Goal: Task Accomplishment & Management: Complete application form

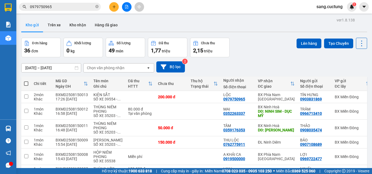
click at [110, 8] on button at bounding box center [114, 7] width 10 height 10
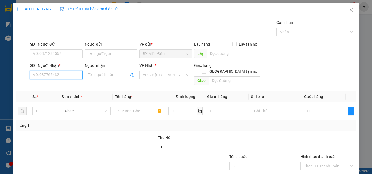
click at [47, 73] on input "SĐT Người Nhận *" at bounding box center [56, 75] width 53 height 9
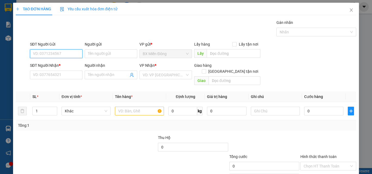
click at [49, 56] on input "SĐT Người Gửi" at bounding box center [56, 54] width 53 height 9
click at [47, 62] on div "0939534893 - QUỐC" at bounding box center [55, 65] width 45 height 6
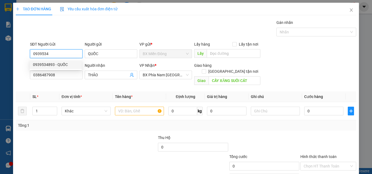
type input "0939534893"
type input "QUỐC"
type input "0386487908"
type input "THẢO"
type input "CÂY XĂNG SUỐI CÁT"
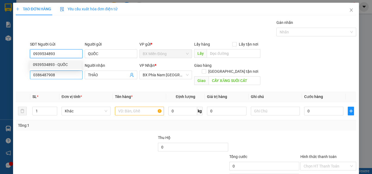
type input "50.000"
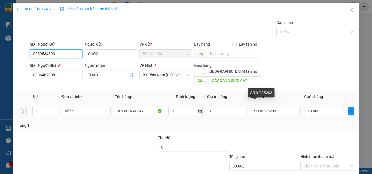
type input "0939534893"
click at [281, 107] on input "SỐ XE 35203" at bounding box center [275, 111] width 49 height 9
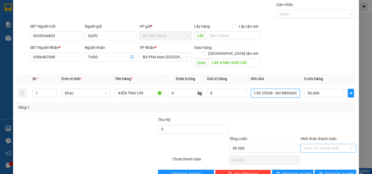
scroll to position [27, 0]
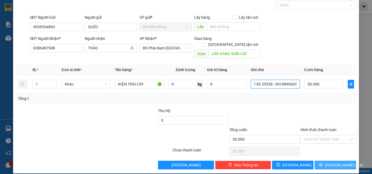
type input "SỐ XE 35538 - 0918890605"
click at [326, 161] on button "[PERSON_NAME] và In" at bounding box center [335, 165] width 42 height 9
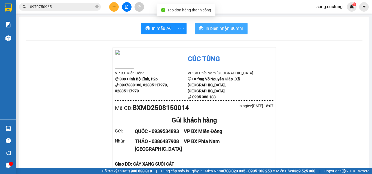
click at [221, 29] on span "In biên nhận 80mm" at bounding box center [224, 28] width 38 height 7
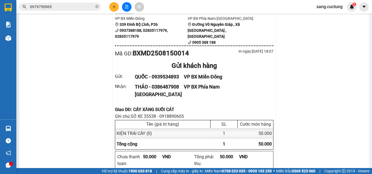
scroll to position [54, 0]
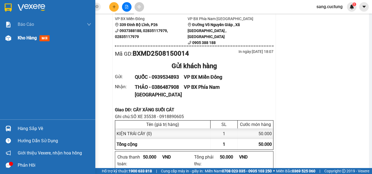
click at [28, 37] on span "Kho hàng" at bounding box center [27, 37] width 19 height 5
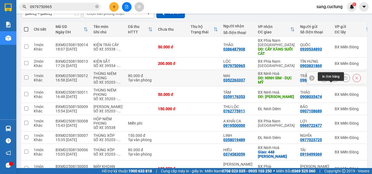
click at [331, 83] on button at bounding box center [335, 78] width 8 height 10
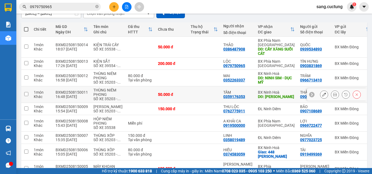
click at [333, 97] on icon at bounding box center [335, 95] width 4 height 4
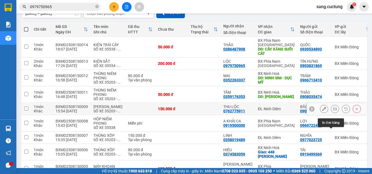
click at [333, 111] on icon at bounding box center [335, 109] width 4 height 4
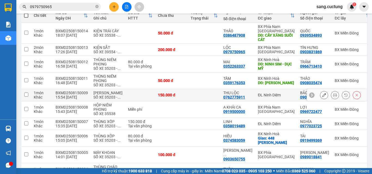
scroll to position [82, 0]
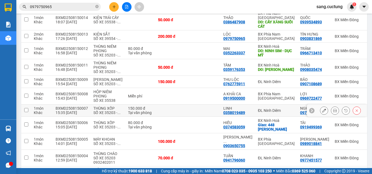
click at [333, 116] on button at bounding box center [335, 111] width 8 height 10
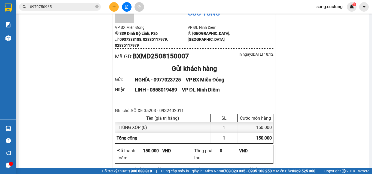
scroll to position [45, 0]
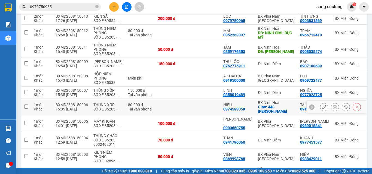
scroll to position [127, 0]
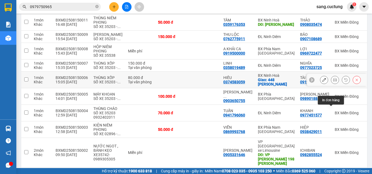
click at [333, 82] on icon at bounding box center [335, 80] width 4 height 4
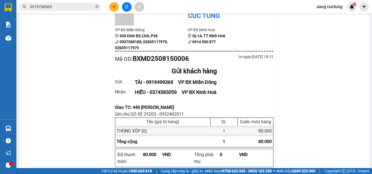
scroll to position [63, 0]
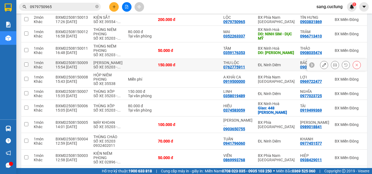
scroll to position [145, 0]
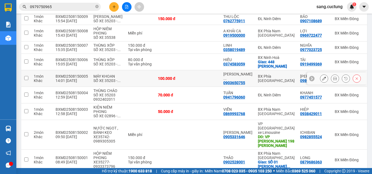
drag, startPoint x: 118, startPoint y: 109, endPoint x: 140, endPoint y: 108, distance: 22.0
click at [118, 87] on td "MÁY KHOAN SỐ XE 35203 - ..." at bounding box center [108, 78] width 35 height 17
checkbox input "true"
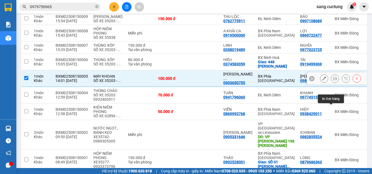
click at [333, 81] on icon at bounding box center [335, 79] width 4 height 4
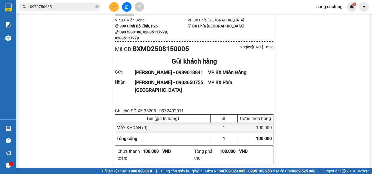
scroll to position [52, 0]
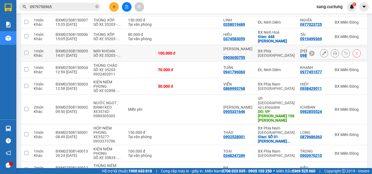
scroll to position [188, 0]
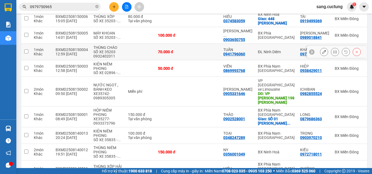
click at [322, 54] on icon at bounding box center [324, 52] width 4 height 4
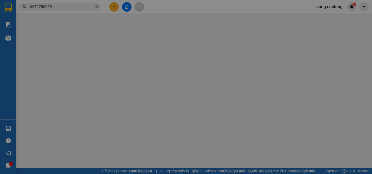
type input "0977451577"
type input "0941796060"
type input "70.000"
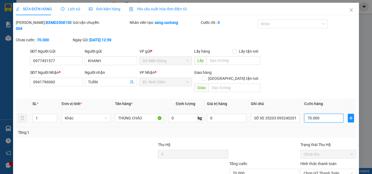
click at [319, 114] on input "70.000" at bounding box center [323, 118] width 39 height 9
type input "5"
type input "50"
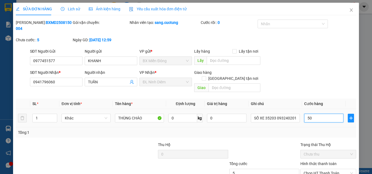
type input "50"
click at [275, 142] on div at bounding box center [264, 151] width 71 height 19
type input "50.000"
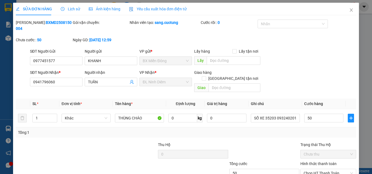
type input "50.000"
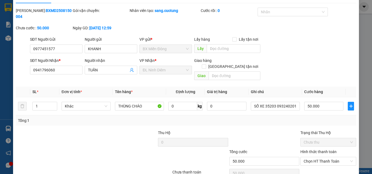
scroll to position [28, 0]
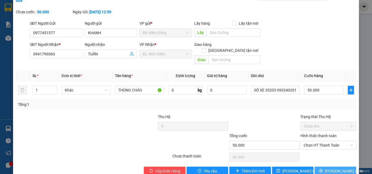
click at [317, 167] on button "[PERSON_NAME] và In" at bounding box center [335, 171] width 42 height 9
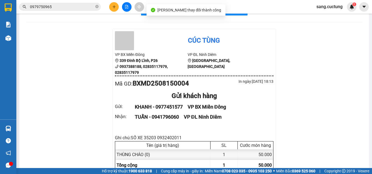
scroll to position [54, 0]
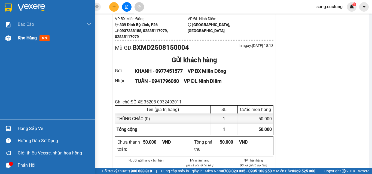
click at [12, 40] on div at bounding box center [9, 38] width 10 height 10
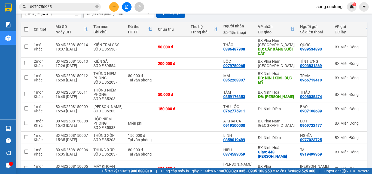
click at [157, 10] on div "Kết quả tìm kiếm ( 5 ) Bộ lọc Mã ĐH Trạng thái Món hàng Thu hộ Tổng cước Chưa c…" at bounding box center [186, 7] width 372 height 14
click at [333, 66] on icon at bounding box center [335, 64] width 4 height 4
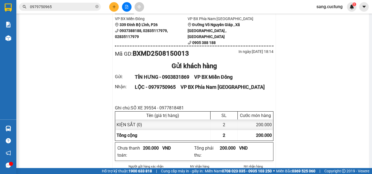
click at [115, 6] on icon "plus" at bounding box center [114, 7] width 4 height 4
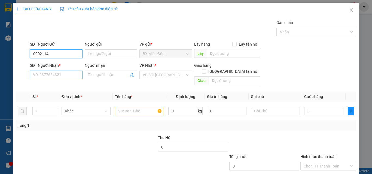
type input "0902114"
click at [53, 77] on input "SĐT Người Nhận *" at bounding box center [56, 75] width 53 height 9
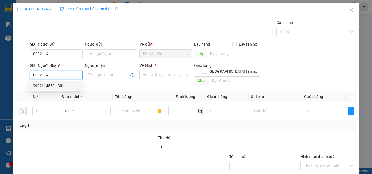
click at [64, 85] on div "0902114558 - BIN" at bounding box center [55, 86] width 45 height 6
type input "0902114558"
type input "BIN"
type input "150.000"
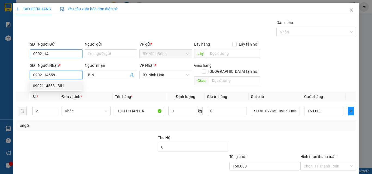
type input "0902114558"
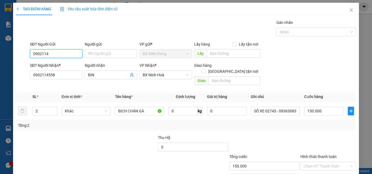
click at [64, 50] on input "0902114" at bounding box center [56, 54] width 53 height 9
click at [64, 50] on input "SĐT Người Gửi" at bounding box center [56, 54] width 53 height 9
click at [60, 62] on div "0903224626 - CÔ THÙY" at bounding box center [55, 65] width 45 height 6
type input "0903224626"
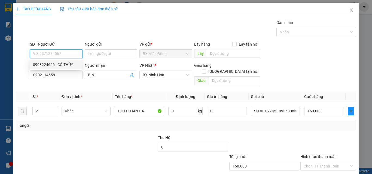
type input "CÔ THÙY"
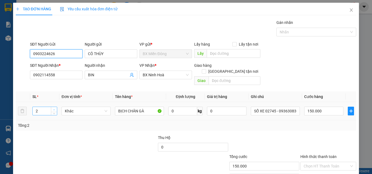
type input "0903224626"
type input "3"
click at [55, 108] on span "up" at bounding box center [54, 109] width 3 height 3
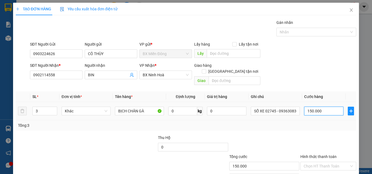
click at [313, 107] on input "150.000" at bounding box center [323, 111] width 39 height 9
type input "12"
type input "120"
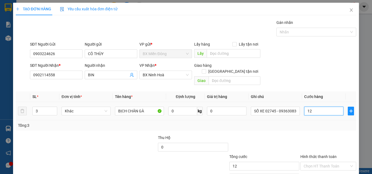
type input "120"
type input "120.000"
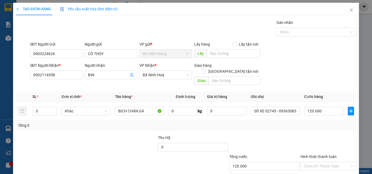
click at [311, 135] on div at bounding box center [328, 144] width 57 height 19
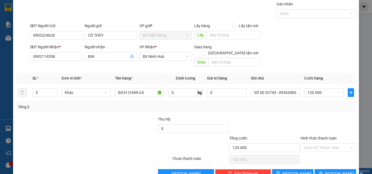
scroll to position [27, 0]
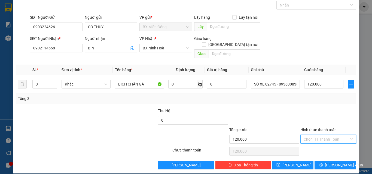
click at [319, 136] on input "Hình thức thanh toán" at bounding box center [325, 140] width 45 height 8
click at [320, 144] on div "Tại văn phòng" at bounding box center [324, 145] width 49 height 6
type input "0"
click at [325, 163] on button "[PERSON_NAME] và In" at bounding box center [335, 165] width 42 height 9
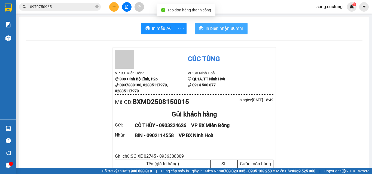
click at [205, 30] on span "In biên nhận 80mm" at bounding box center [224, 28] width 38 height 7
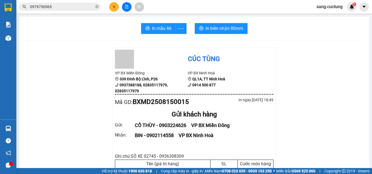
click at [110, 6] on button at bounding box center [114, 7] width 10 height 10
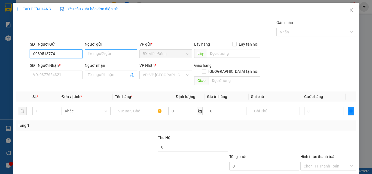
type input "0989513774"
click at [109, 56] on input "Người gửi" at bounding box center [111, 54] width 53 height 9
type input "l"
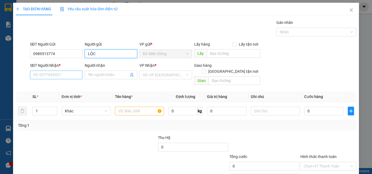
type input "LỘC"
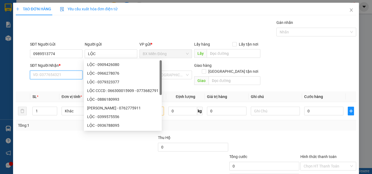
click at [49, 77] on input "SĐT Người Nhận *" at bounding box center [56, 75] width 53 height 9
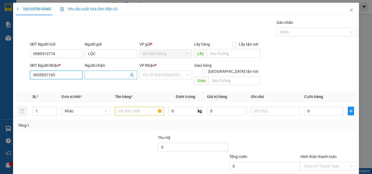
type input "0935057165"
click at [91, 75] on input "Người nhận" at bounding box center [108, 75] width 41 height 6
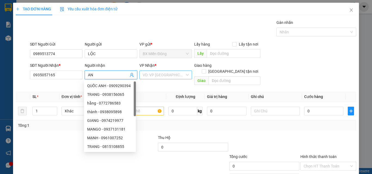
type input "AN"
click at [163, 75] on input "search" at bounding box center [164, 75] width 42 height 8
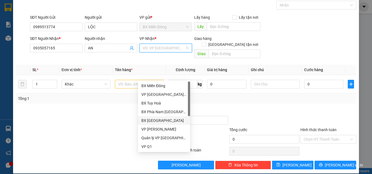
click at [158, 121] on div "BX [GEOGRAPHIC_DATA]" at bounding box center [163, 121] width 45 height 6
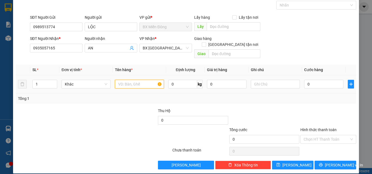
click at [134, 80] on input "text" at bounding box center [139, 84] width 49 height 9
type input "KIỆN [PERSON_NAME] PHONG"
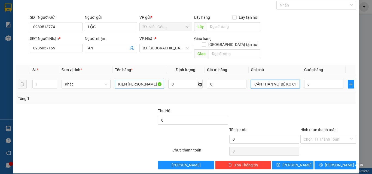
scroll to position [0, 117]
type input "SỐ XE 39554 - 0977818481 SÁNG 17/08 HÀNG ĐẾN VẬN CHUYỂN CẨN THẬN VỠ BỂ KO CHỊU"
type input "3"
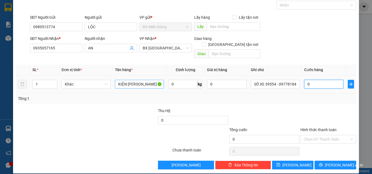
type input "3"
type input "30"
type input "300"
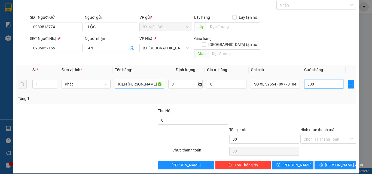
type input "300"
type input "300.000"
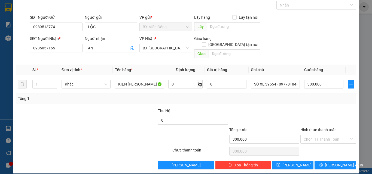
click at [307, 108] on div at bounding box center [328, 117] width 57 height 19
click at [321, 161] on button "[PERSON_NAME] và In" at bounding box center [335, 165] width 42 height 9
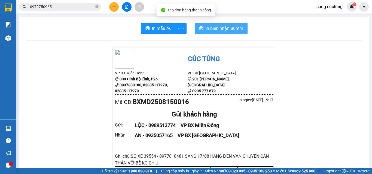
click at [213, 24] on button "In biên nhận 80mm" at bounding box center [221, 28] width 53 height 11
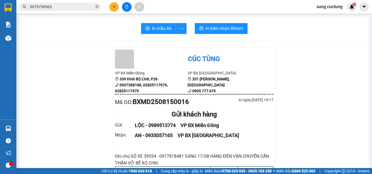
click at [114, 6] on icon "plus" at bounding box center [114, 7] width 4 height 4
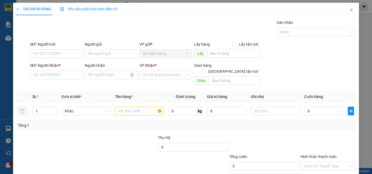
click at [70, 82] on div "Transit Pickup Surcharge Ids Transit Deliver Surcharge Ids Transit Deliver Surc…" at bounding box center [186, 108] width 340 height 177
click at [65, 74] on input "SĐT Người Nhận *" at bounding box center [56, 75] width 53 height 9
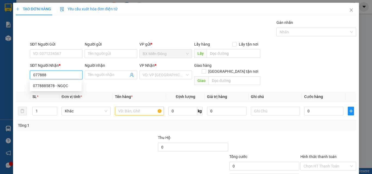
click at [50, 88] on div "0778885878 - NGỌC" at bounding box center [55, 86] width 45 height 6
type input "0778885878"
type input "NGỌC"
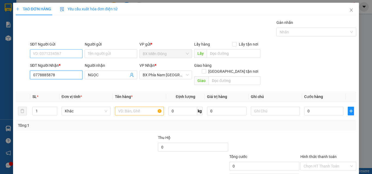
type input "0778885878"
click at [59, 52] on input "SĐT Người Gửi" at bounding box center [56, 54] width 53 height 9
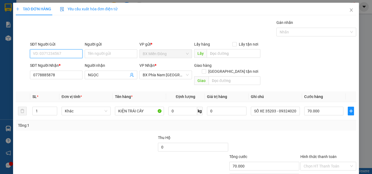
type input "70.000"
click at [51, 52] on input "SĐT Người Gửi" at bounding box center [56, 54] width 53 height 9
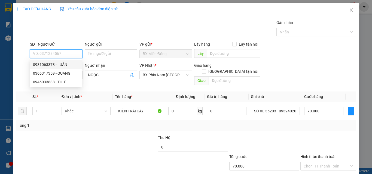
drag, startPoint x: 50, startPoint y: 63, endPoint x: 231, endPoint y: 126, distance: 192.2
click at [50, 63] on div "0931063378 - LUÂN" at bounding box center [55, 65] width 45 height 6
type input "0931063378"
type input "LUÂN"
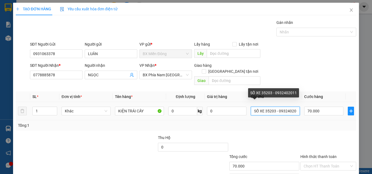
scroll to position [0, 4]
drag, startPoint x: 261, startPoint y: 106, endPoint x: 329, endPoint y: 123, distance: 70.0
click at [329, 123] on div "SL * Đơn vị tính * Tên hàng * Định lượng Giá trị hàng Ghi chú Cước hàng 1 Khác …" at bounding box center [186, 111] width 340 height 39
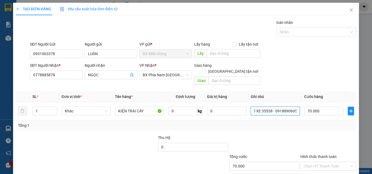
type input "SỐ XE 35538 - 0918890605"
click at [329, 123] on div "Tổng: 1" at bounding box center [186, 126] width 340 height 10
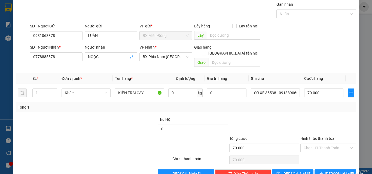
scroll to position [27, 0]
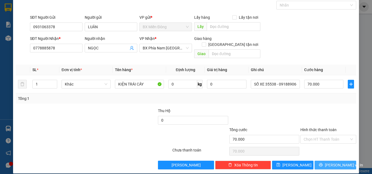
click at [319, 161] on button "[PERSON_NAME] và In" at bounding box center [335, 165] width 42 height 9
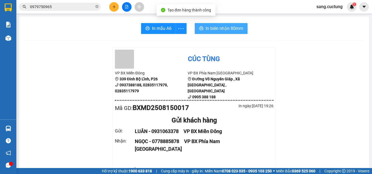
click at [236, 31] on span "In biên nhận 80mm" at bounding box center [224, 28] width 38 height 7
